Goal: Information Seeking & Learning: Learn about a topic

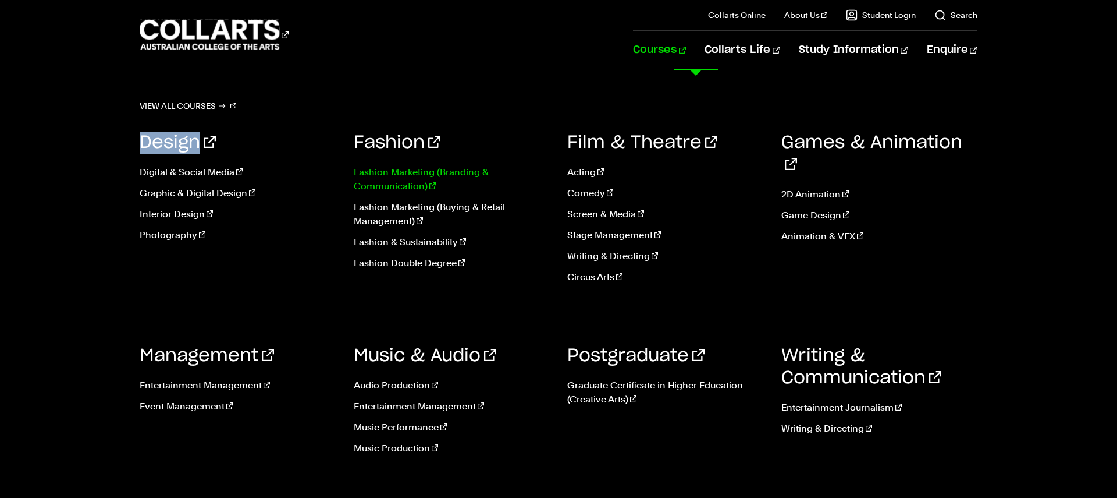
drag, startPoint x: 385, startPoint y: 145, endPoint x: 400, endPoint y: 182, distance: 39.7
click at [385, 145] on link "Fashion" at bounding box center [397, 142] width 87 height 17
